Goal: Task Accomplishment & Management: Manage account settings

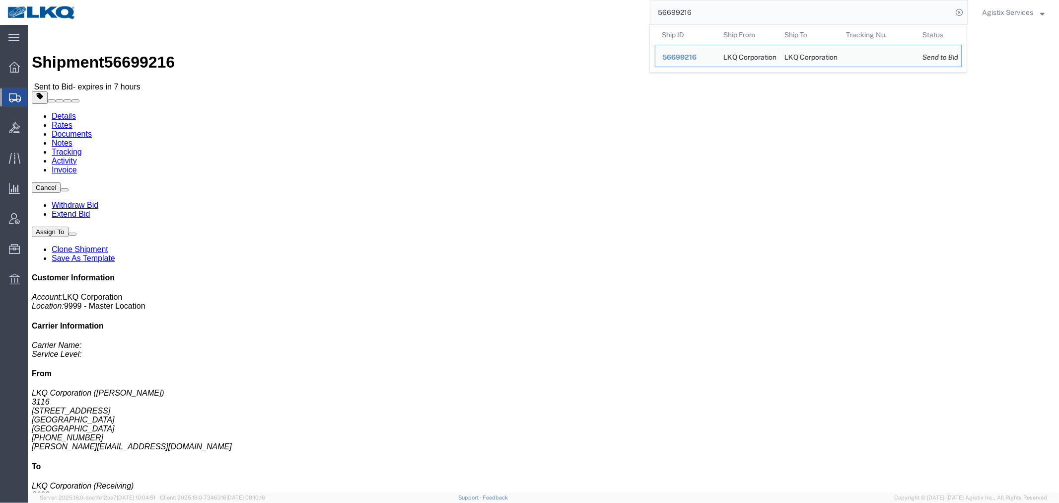
click at [1001, 16] on span "Agistix Services" at bounding box center [1007, 12] width 51 height 11
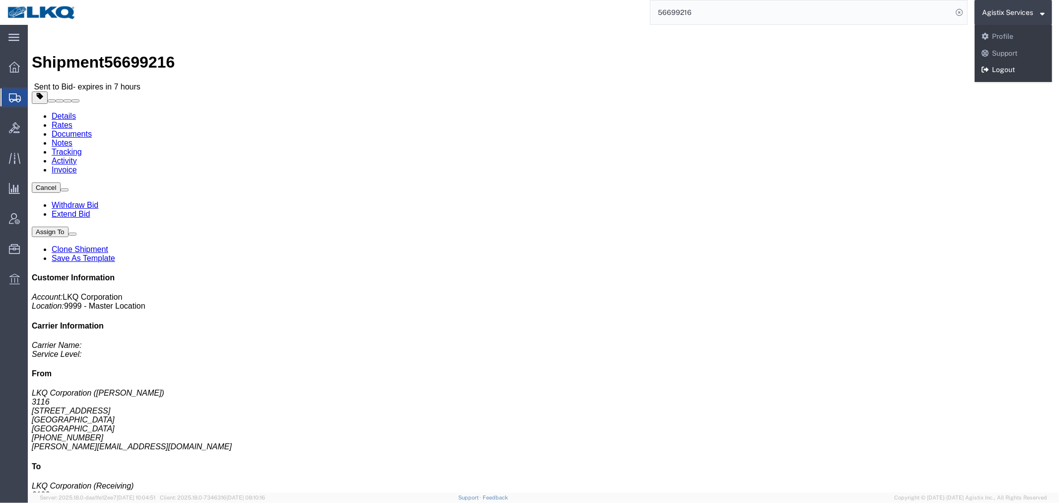
click at [1000, 75] on link "Logout" at bounding box center [1013, 70] width 77 height 17
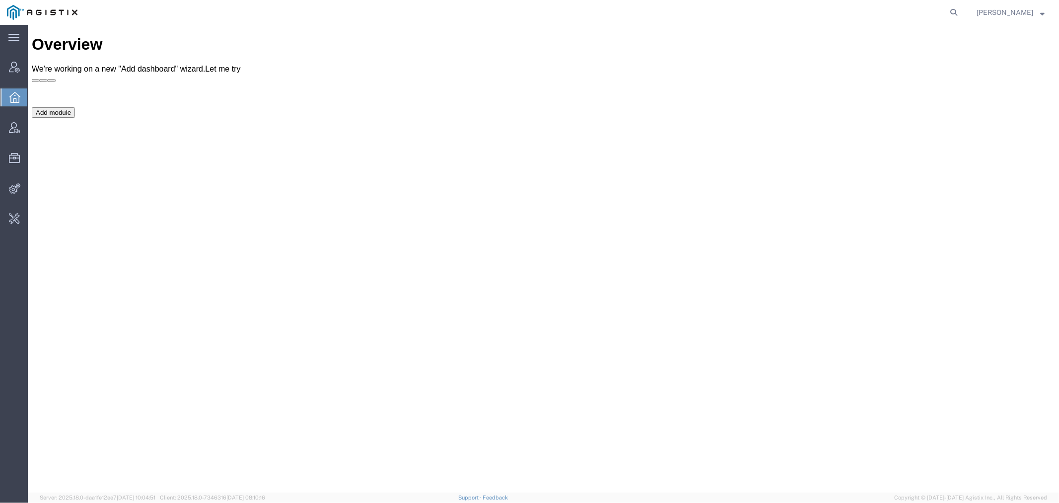
click at [962, 8] on form at bounding box center [954, 12] width 16 height 25
click at [961, 16] on icon at bounding box center [954, 12] width 14 height 14
type input "offline@pgw"
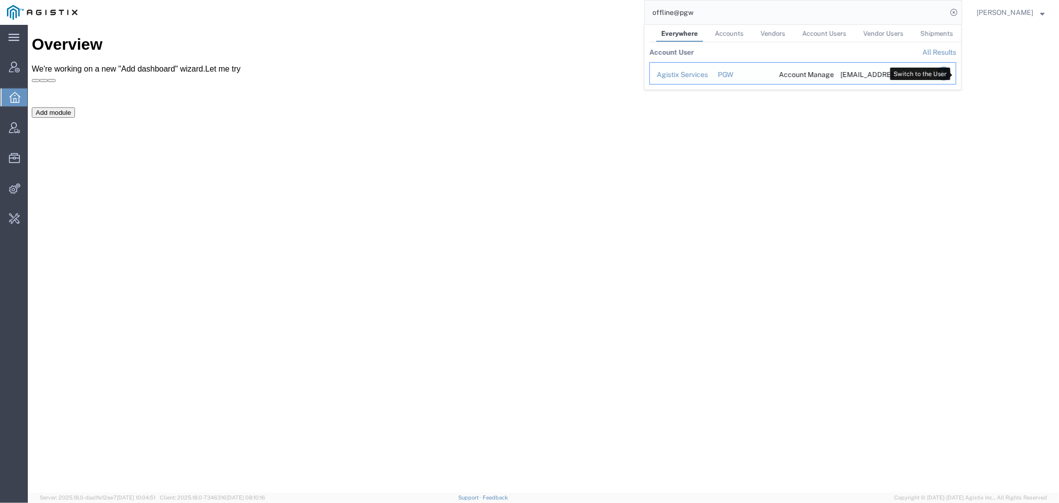
click at [951, 68] on icon "Search Results" at bounding box center [944, 74] width 14 height 14
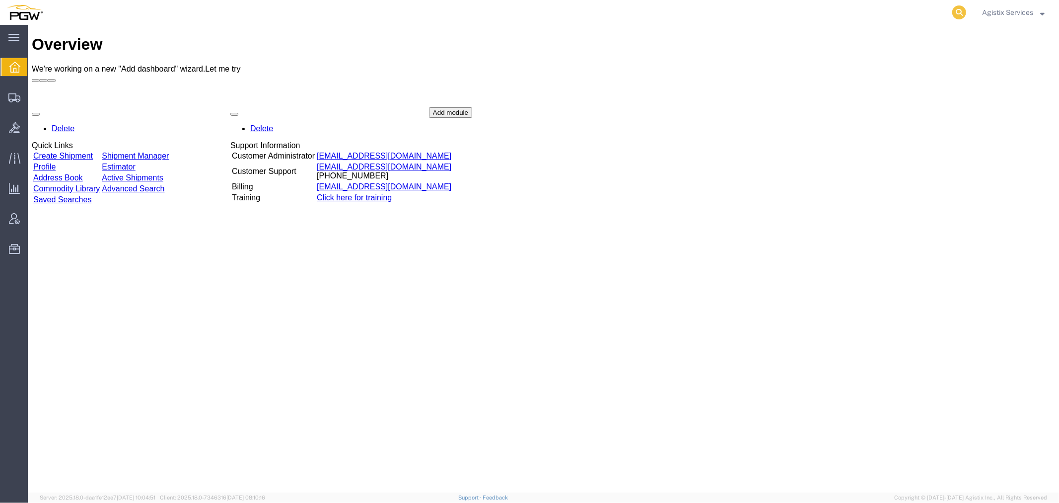
click at [959, 9] on icon at bounding box center [959, 12] width 14 height 14
paste input "56688495"
type input "56688495"
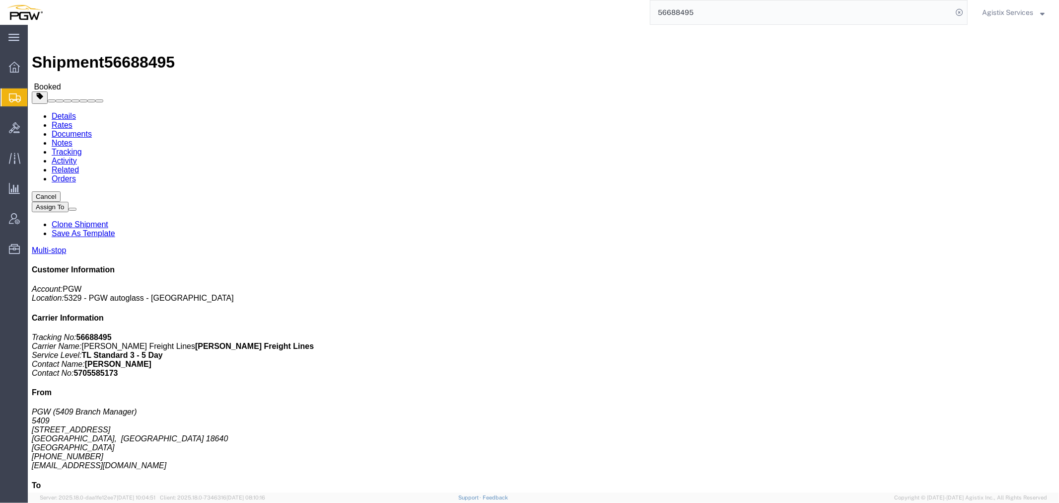
click link "Documents"
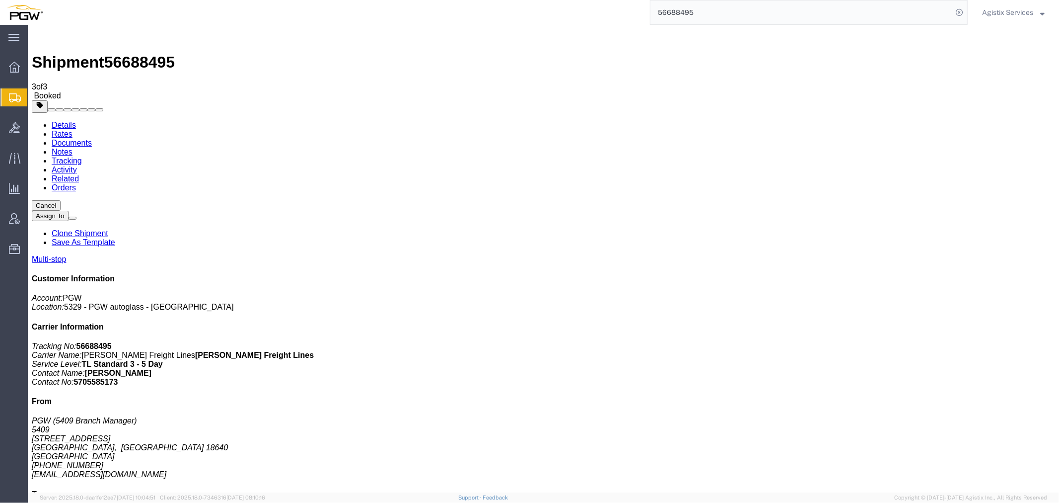
click at [59, 120] on link "Details" at bounding box center [63, 124] width 24 height 8
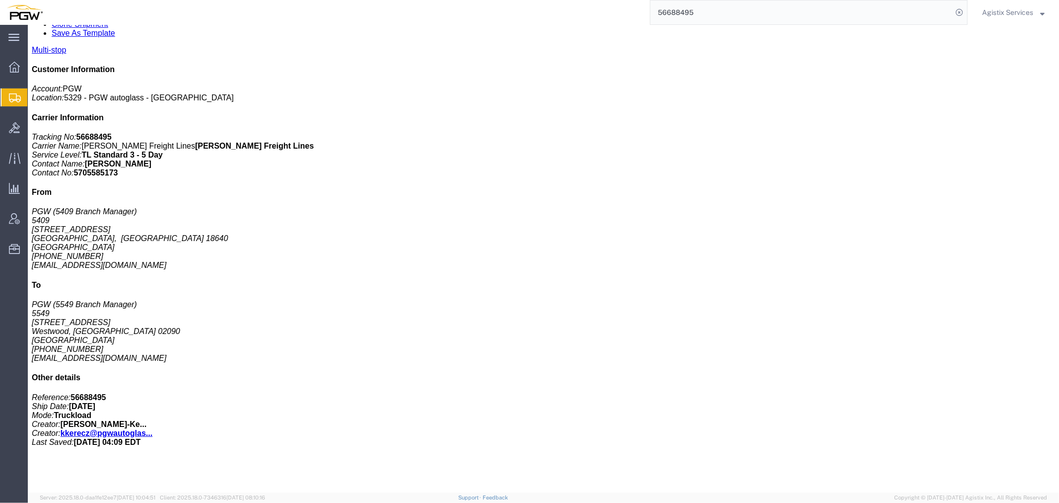
scroll to position [276, 0]
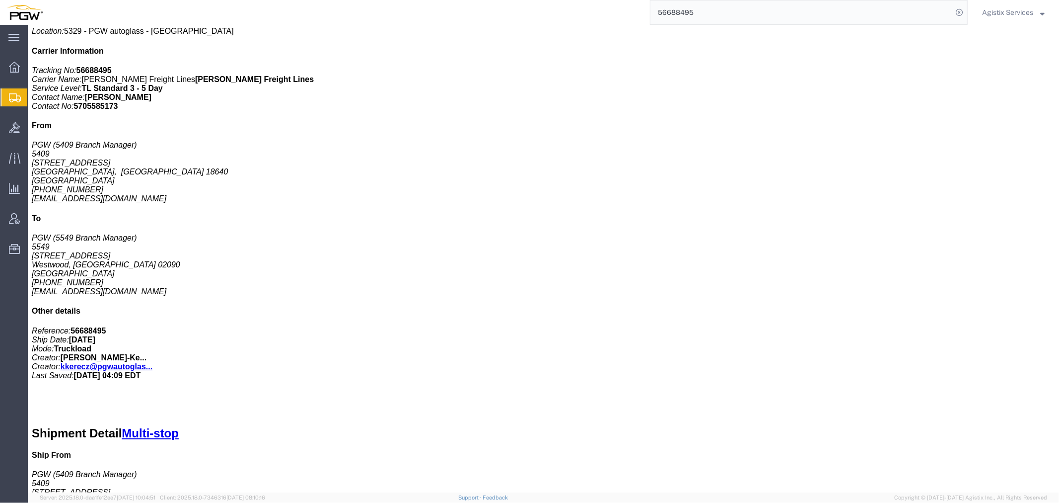
click at [1001, 8] on span "Agistix Services" at bounding box center [1007, 12] width 51 height 11
click at [1004, 68] on link "Logout" at bounding box center [1013, 70] width 77 height 17
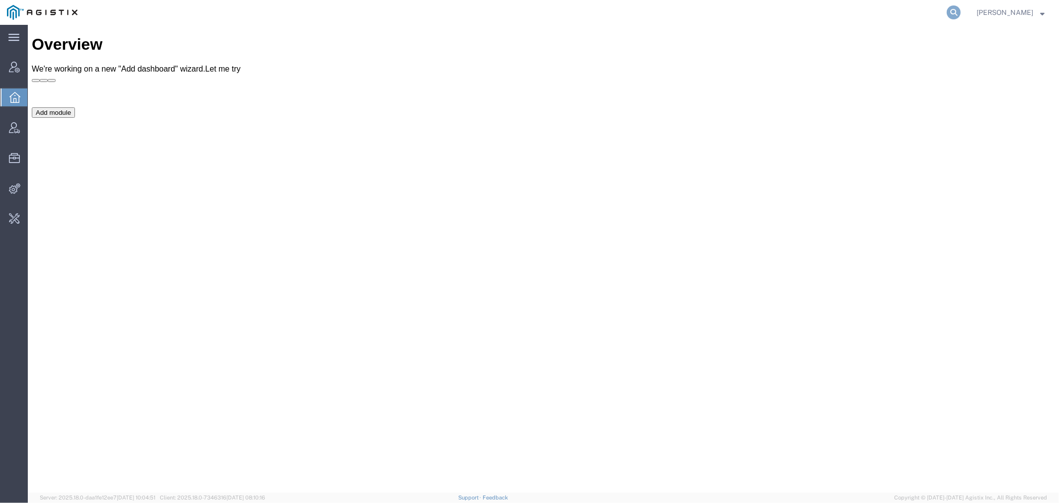
click at [961, 13] on icon at bounding box center [954, 12] width 14 height 14
click at [715, 6] on input "search" at bounding box center [796, 12] width 302 height 24
paste input "56566659"
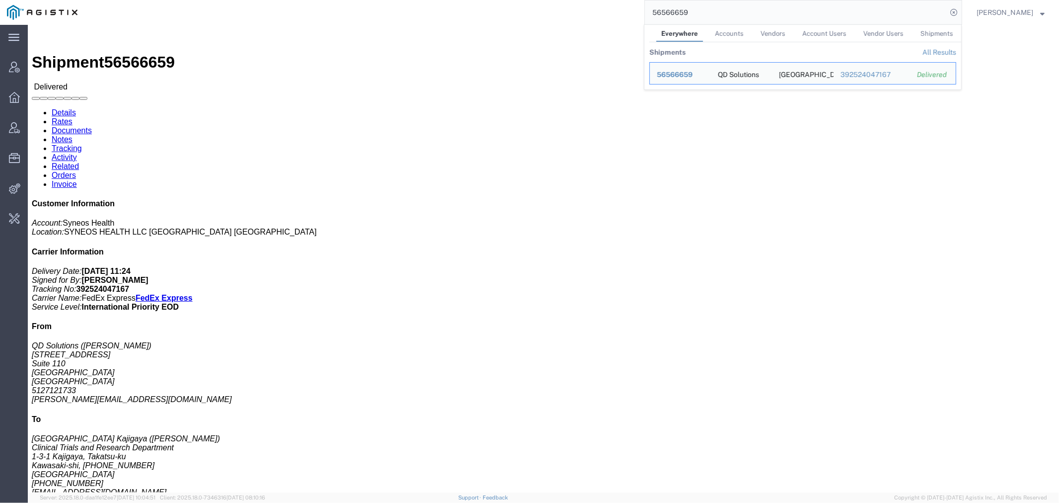
drag, startPoint x: 760, startPoint y: 12, endPoint x: 554, endPoint y: 12, distance: 206.1
click at [554, 12] on div "56566659 Everywhere Accounts Vendors Account Users Vendor Users Shipments Shipm…" at bounding box center [523, 12] width 878 height 25
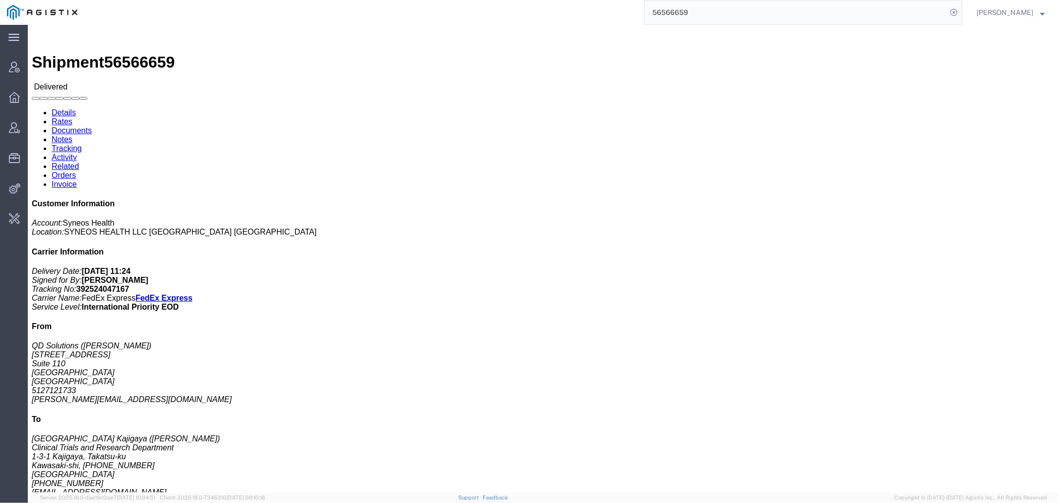
paste input "696847"
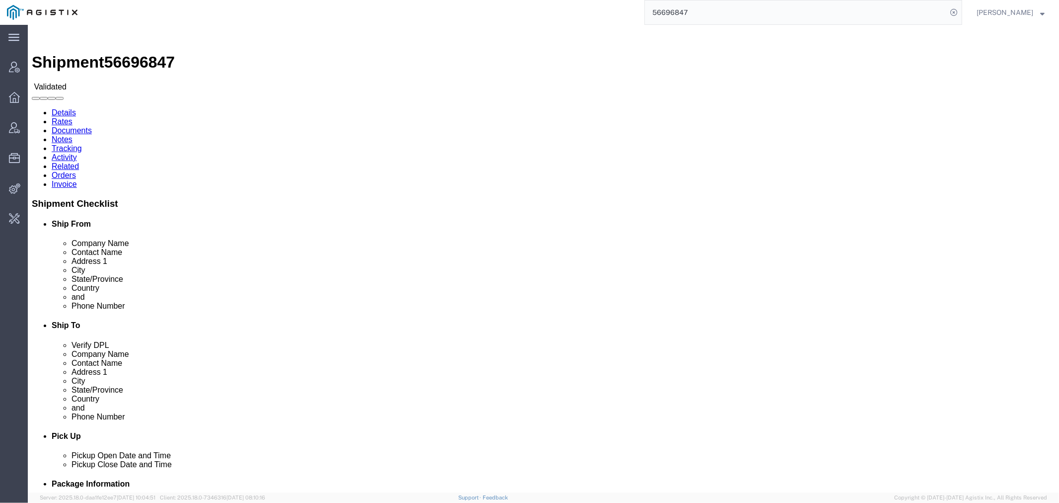
drag, startPoint x: 612, startPoint y: 22, endPoint x: 531, endPoint y: 0, distance: 84.0
type input "luciene"
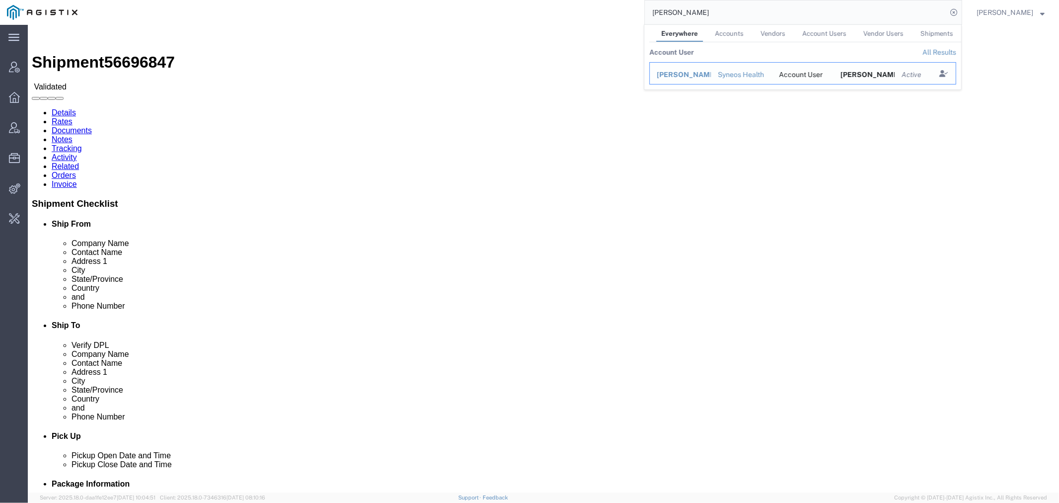
click at [734, 76] on div "Syneos Health" at bounding box center [742, 75] width 48 height 10
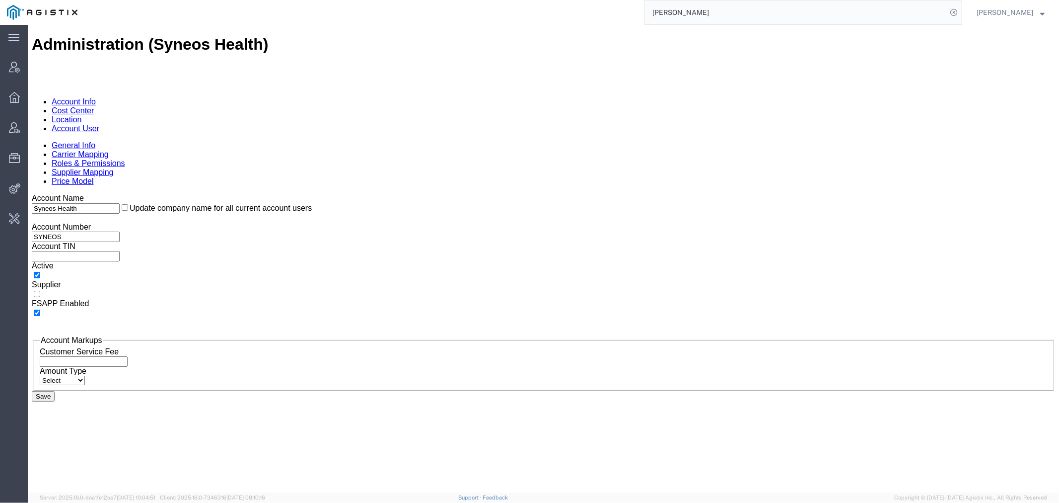
click at [99, 124] on link "Account User" at bounding box center [75, 128] width 48 height 8
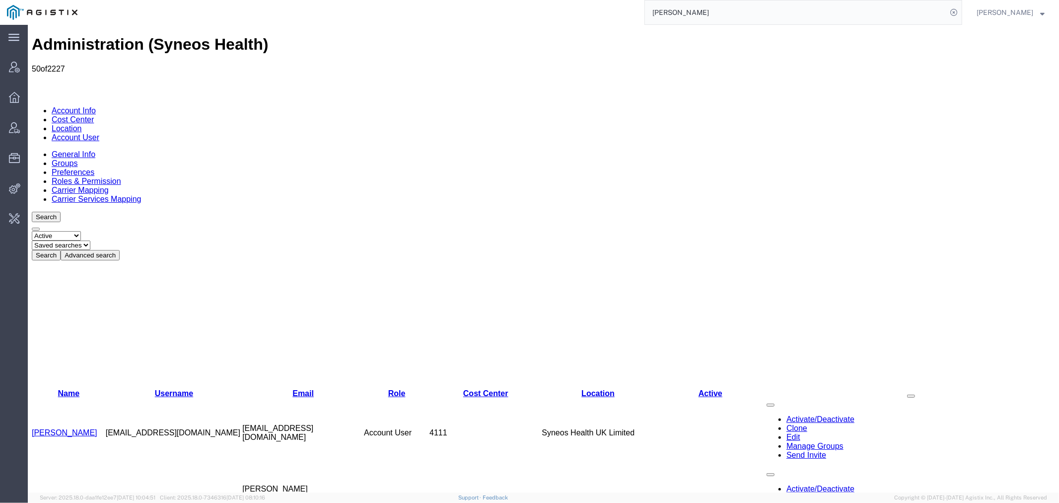
click at [119, 249] on button "Advanced search" at bounding box center [89, 254] width 59 height 10
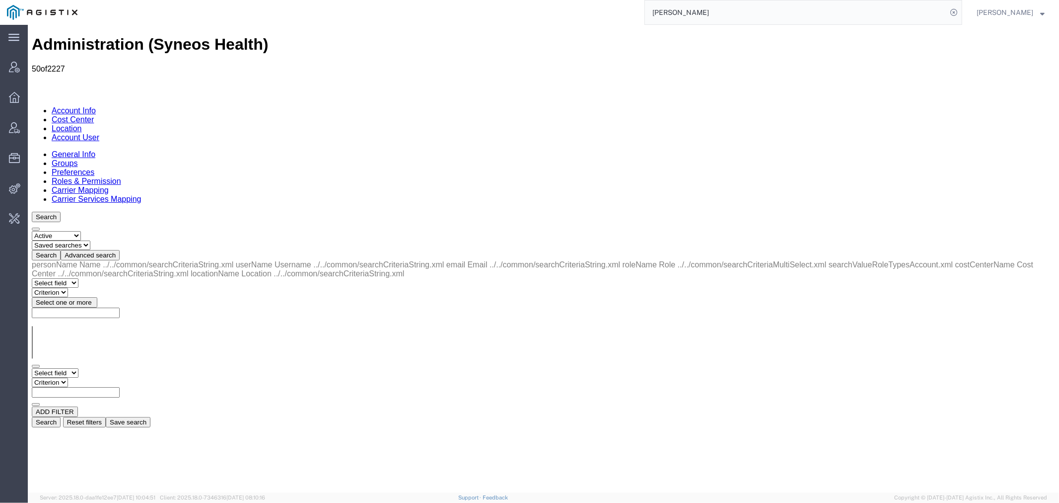
click at [65, 367] on select "Select field Cost Center Email Location Name Role Username" at bounding box center [54, 371] width 47 height 9
select select "personName"
click at [31, 367] on select "Select field Cost Center Email Location Name Role Username" at bounding box center [54, 371] width 47 height 9
drag, startPoint x: 143, startPoint y: 149, endPoint x: 149, endPoint y: 156, distance: 9.5
click at [91, 377] on select "Criterion contains does not contain is is blank is not blank starts with" at bounding box center [61, 381] width 60 height 9
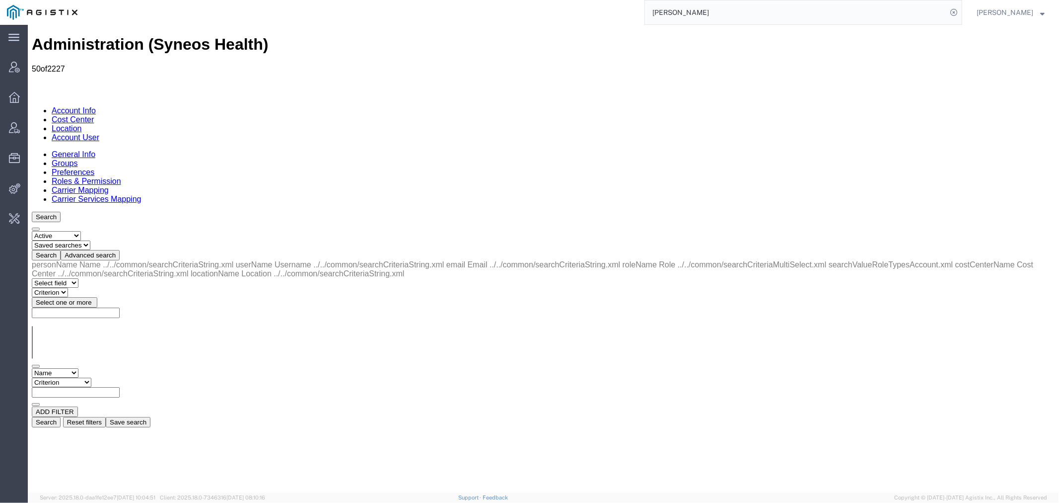
select select "contains"
click at [91, 377] on select "Criterion contains does not contain is is blank is not blank starts with" at bounding box center [61, 381] width 60 height 9
click at [119, 386] on input "text" at bounding box center [75, 391] width 88 height 10
type input "luciene"
click at [60, 416] on button "Search" at bounding box center [45, 421] width 29 height 10
